Goal: Task Accomplishment & Management: Manage account settings

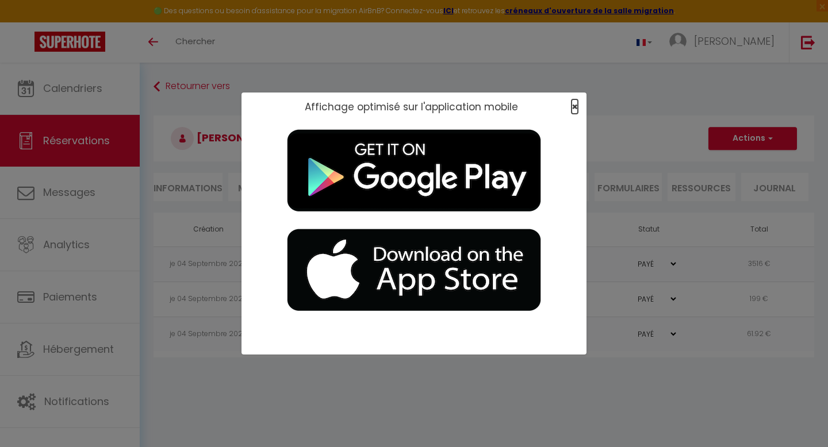
click at [575, 103] on span "×" at bounding box center [574, 106] width 6 height 14
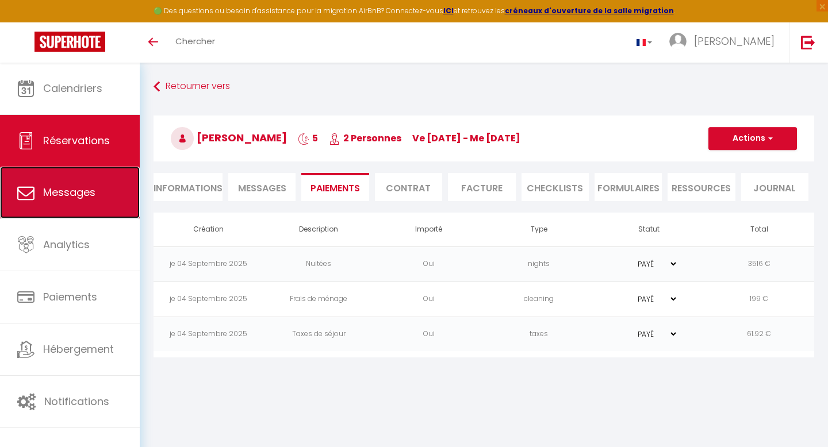
click at [83, 196] on span "Messages" at bounding box center [69, 192] width 52 height 14
select select "message"
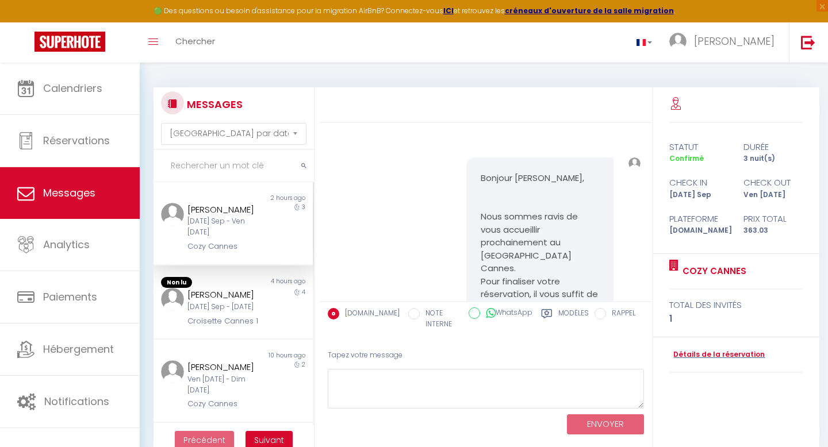
scroll to position [6123, 0]
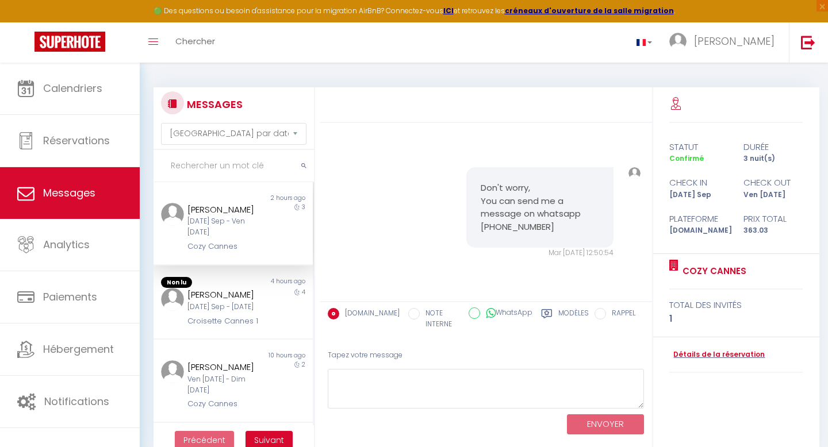
click at [268, 228] on div "[PERSON_NAME] [DATE] Sep - Ven [DATE] Cozy Cannes" at bounding box center [226, 228] width 93 height 50
click at [249, 298] on div "[PERSON_NAME]" at bounding box center [226, 295] width 78 height 14
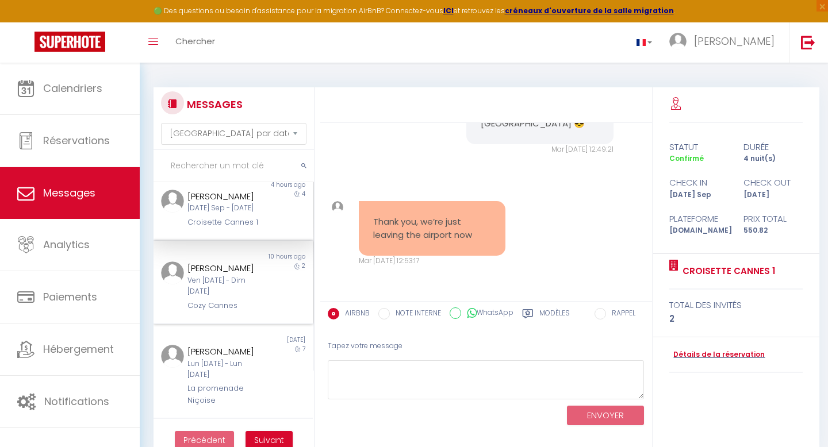
scroll to position [106, 0]
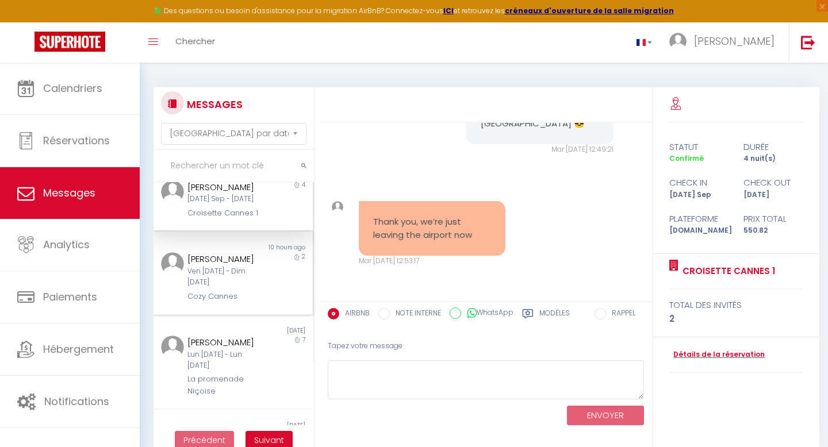
click at [195, 302] on div "Cozy Cannes" at bounding box center [226, 296] width 78 height 11
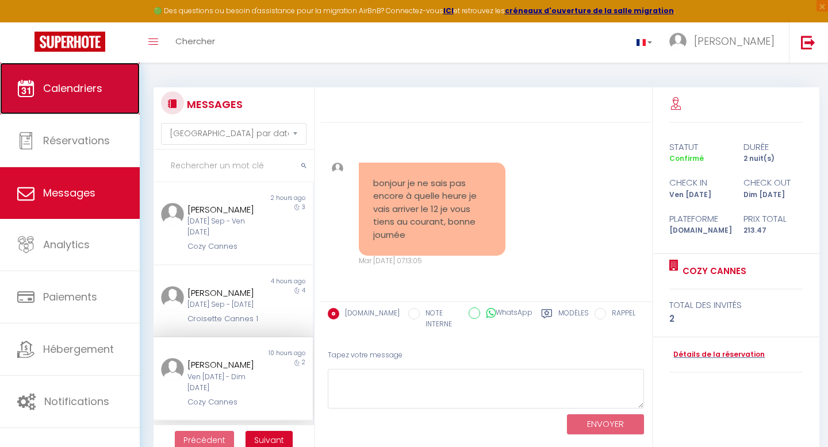
click at [62, 90] on span "Calendriers" at bounding box center [72, 88] width 59 height 14
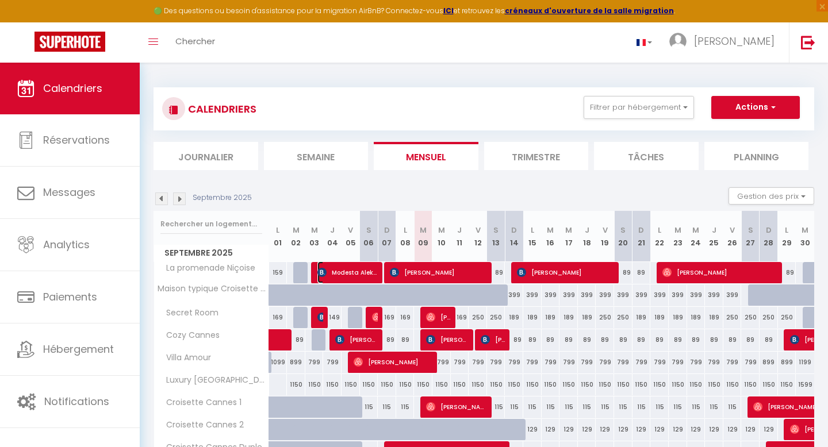
click at [339, 273] on span "Modesta Aleknaitė" at bounding box center [348, 273] width 62 height 22
select select "OK"
select select "KO"
select select "1"
select select "0"
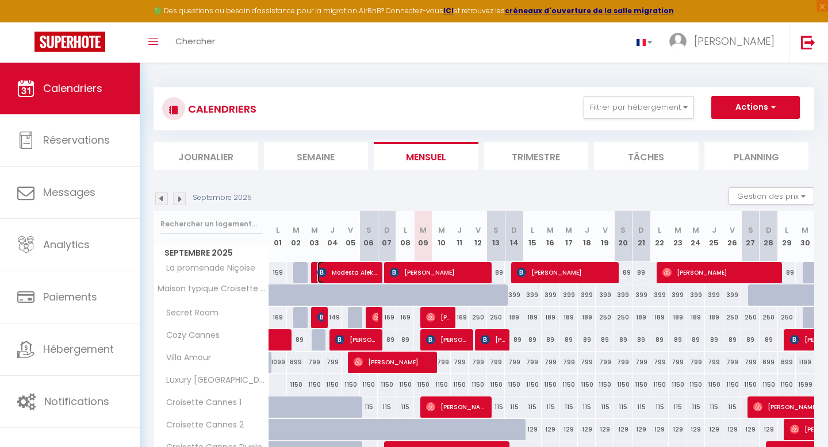
select select "1"
select select
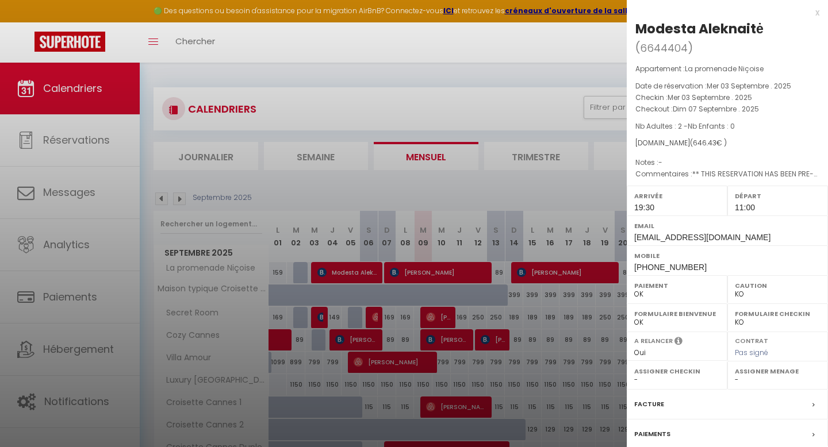
click at [339, 273] on div at bounding box center [414, 223] width 828 height 447
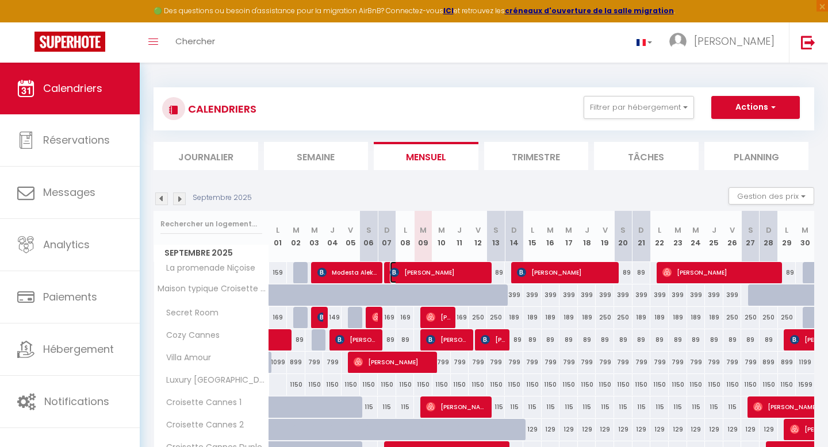
click at [440, 271] on span "[PERSON_NAME]" at bounding box center [439, 273] width 98 height 22
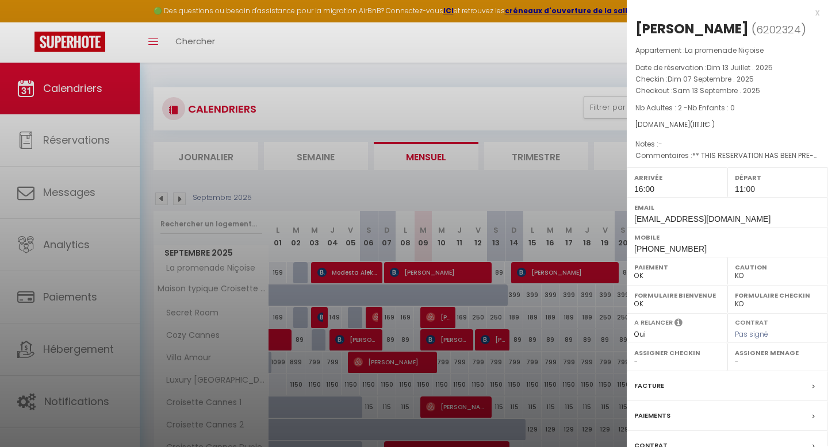
click at [443, 271] on div at bounding box center [414, 223] width 828 height 447
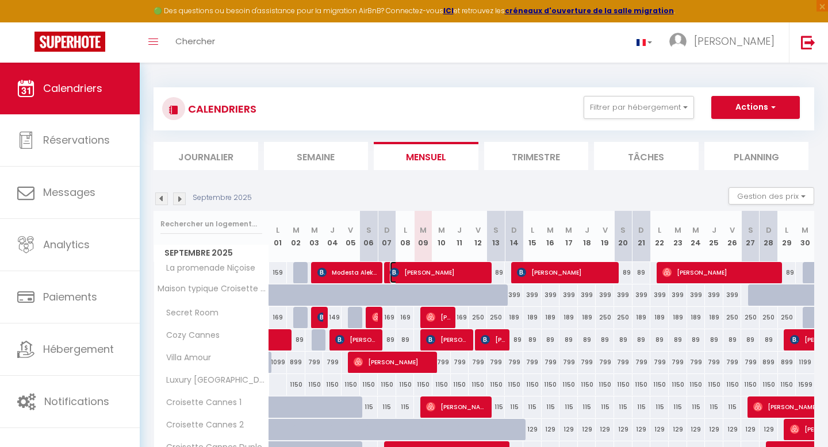
click at [443, 271] on span "[PERSON_NAME]" at bounding box center [439, 273] width 98 height 22
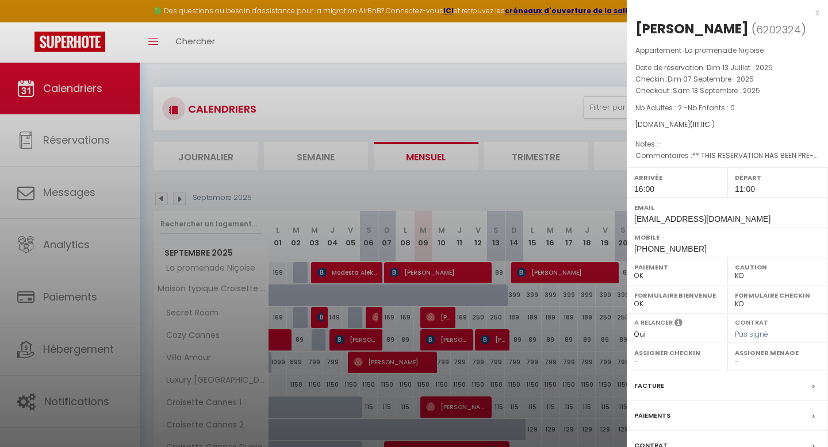
click at [437, 316] on div at bounding box center [414, 223] width 828 height 447
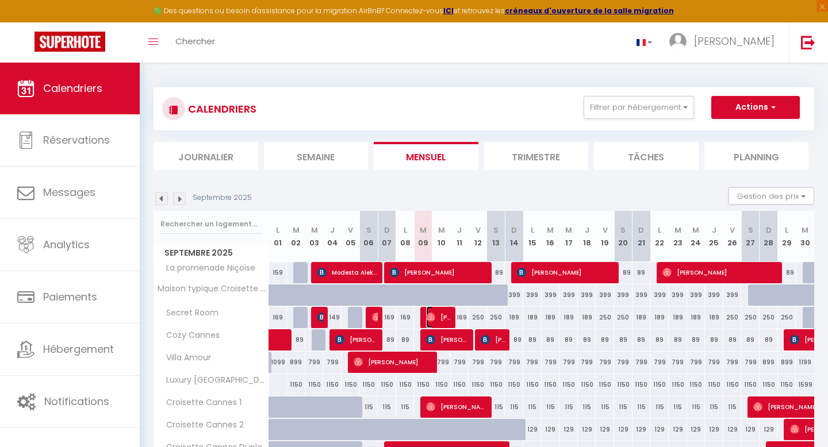
click at [437, 316] on span "[PERSON_NAME]" at bounding box center [438, 317] width 25 height 22
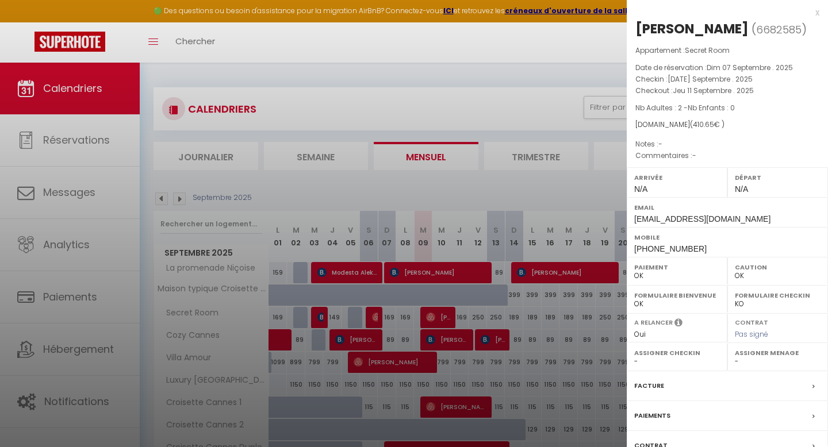
click at [437, 316] on div at bounding box center [414, 223] width 828 height 447
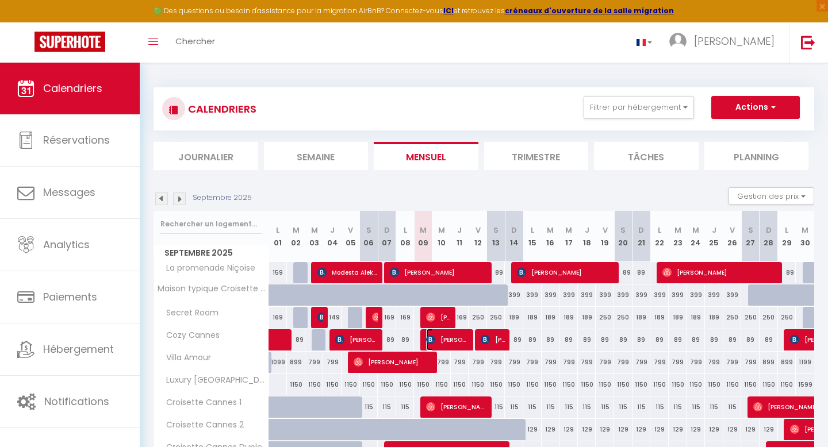
click at [444, 337] on span "[PERSON_NAME]" at bounding box center [447, 340] width 43 height 22
select select "KO"
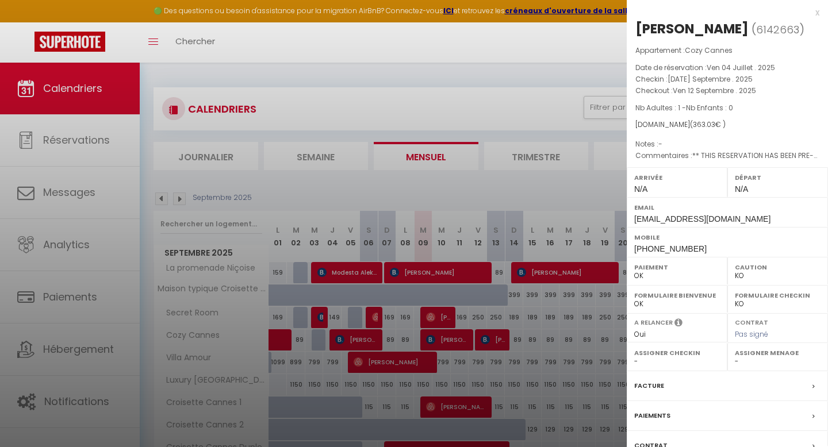
click at [444, 337] on div at bounding box center [414, 223] width 828 height 447
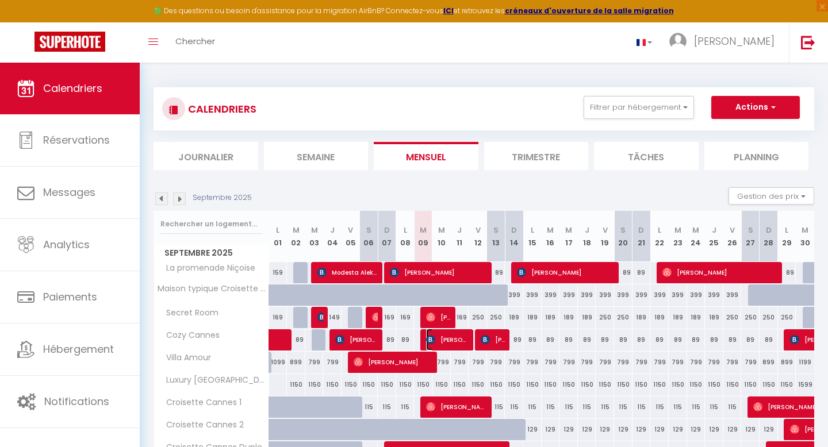
click at [444, 337] on span "[PERSON_NAME]" at bounding box center [447, 340] width 43 height 22
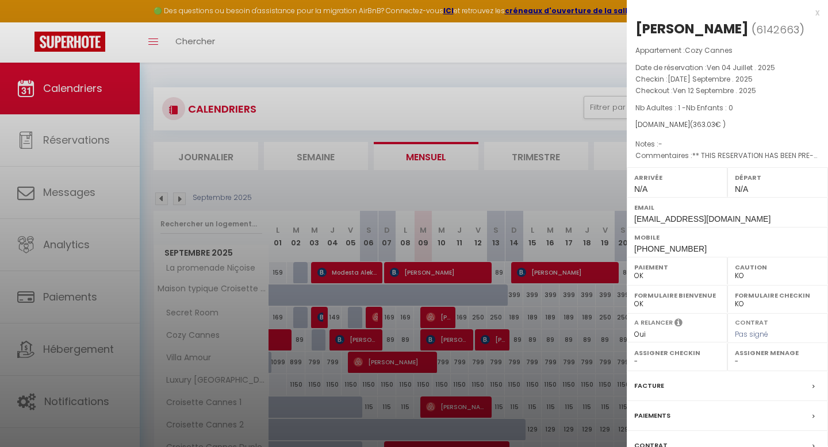
click at [483, 342] on div at bounding box center [414, 223] width 828 height 447
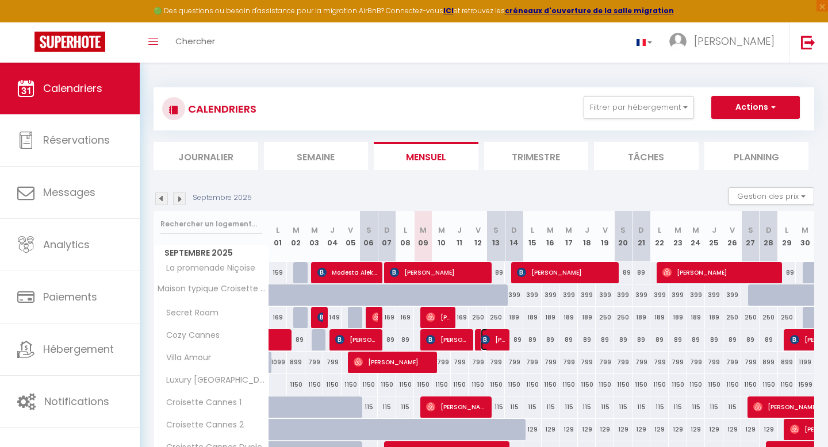
click at [486, 342] on img at bounding box center [485, 339] width 9 height 9
select select "1"
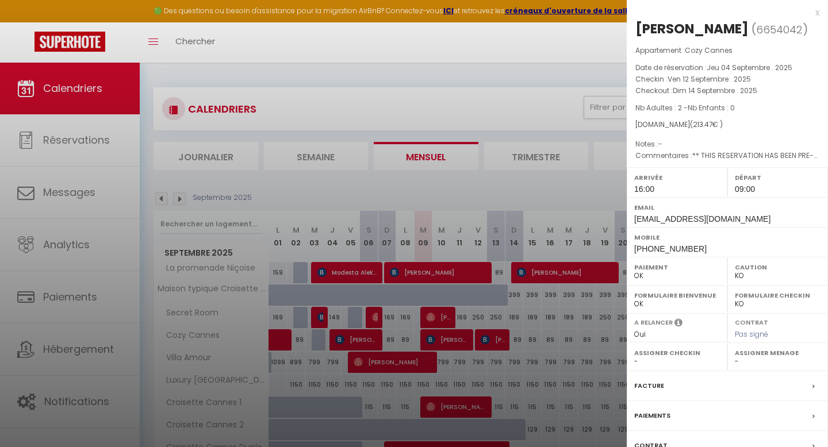
click at [486, 342] on div at bounding box center [414, 223] width 828 height 447
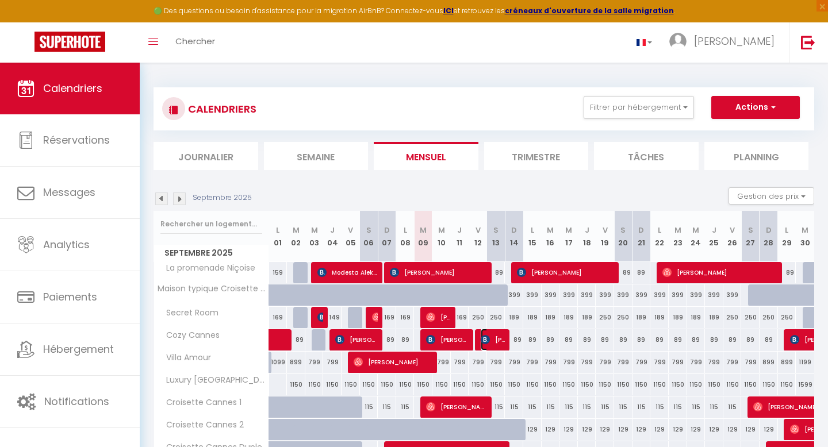
click at [486, 342] on img at bounding box center [485, 339] width 9 height 9
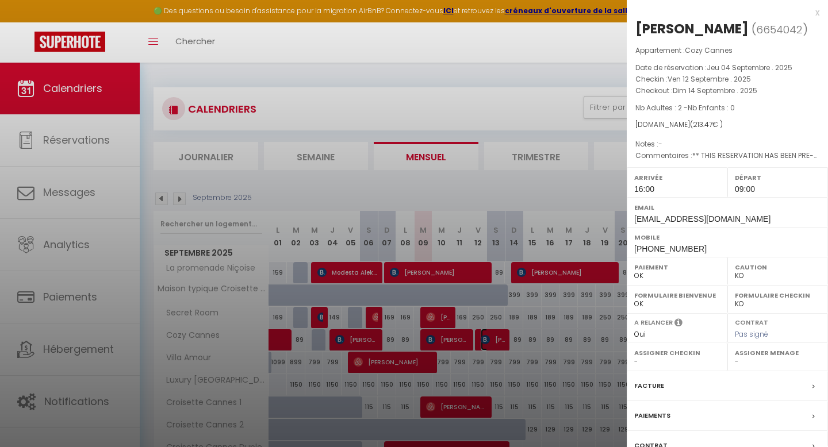
click at [469, 335] on link "[PERSON_NAME]" at bounding box center [469, 343] width 0 height 16
click at [486, 342] on div at bounding box center [414, 223] width 828 height 447
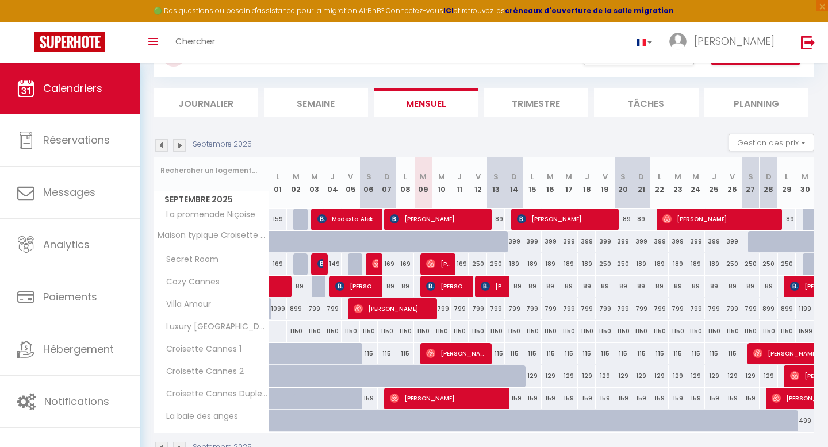
scroll to position [85, 0]
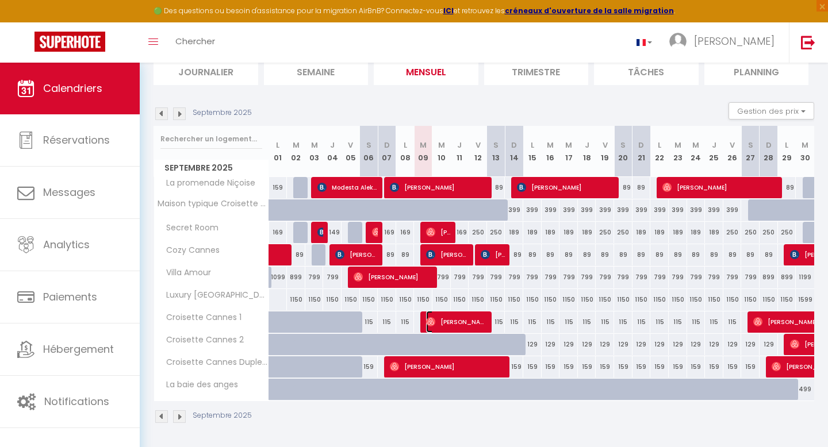
click at [454, 320] on span "[PERSON_NAME]" at bounding box center [457, 322] width 62 height 22
select select "OK"
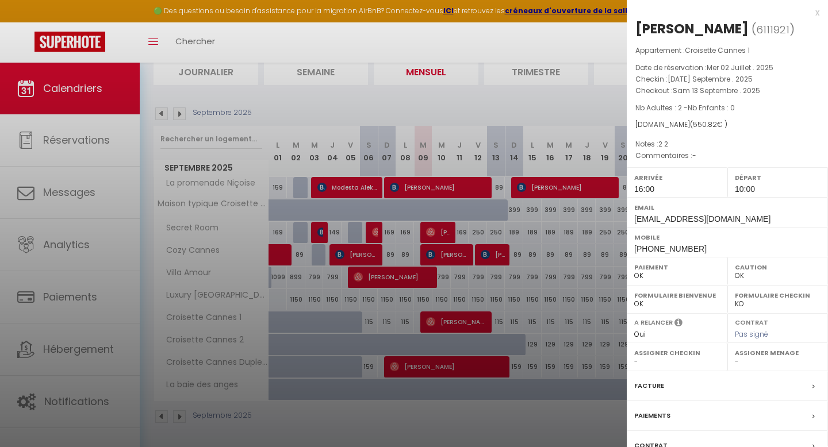
click at [453, 322] on div at bounding box center [414, 223] width 828 height 447
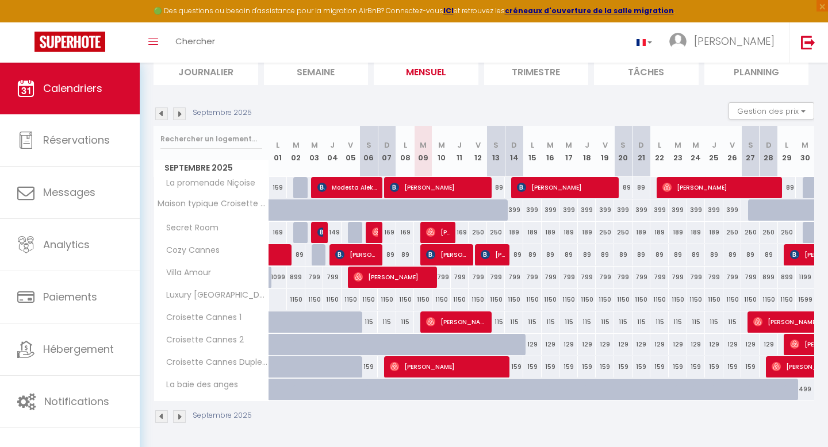
scroll to position [86, 0]
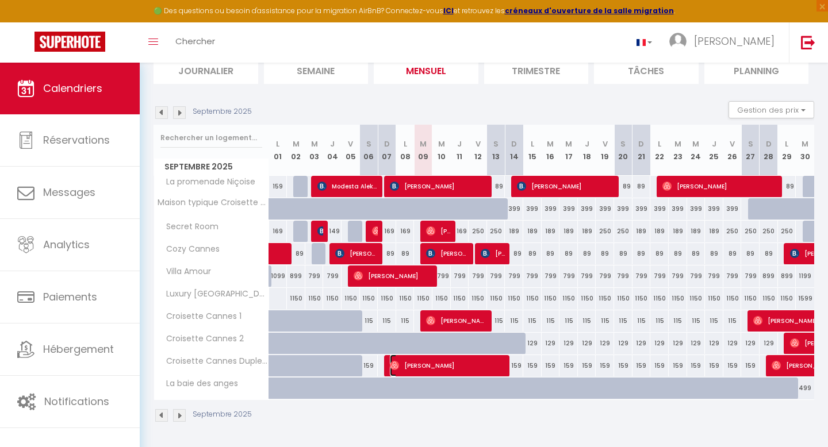
click at [483, 368] on span "[PERSON_NAME]" at bounding box center [448, 366] width 117 height 22
